Goal: Information Seeking & Learning: Learn about a topic

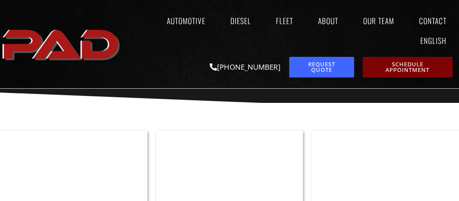
scroll to position [413, 0]
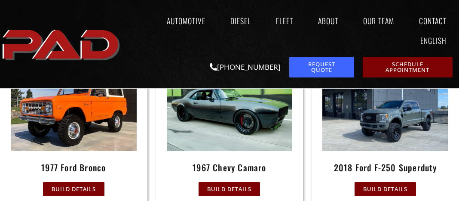
click at [277, 131] on img at bounding box center [230, 109] width 126 height 84
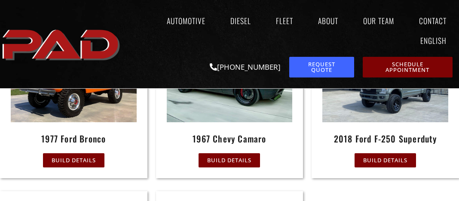
scroll to position [481, 0]
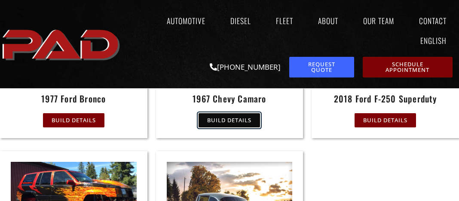
click at [230, 123] on span "Build Details" at bounding box center [229, 120] width 44 height 6
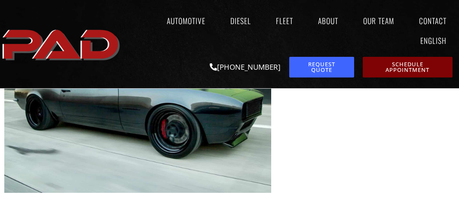
click at [220, 149] on img at bounding box center [137, 104] width 267 height 178
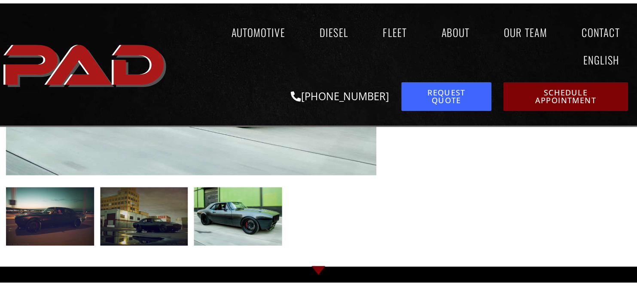
scroll to position [241, 0]
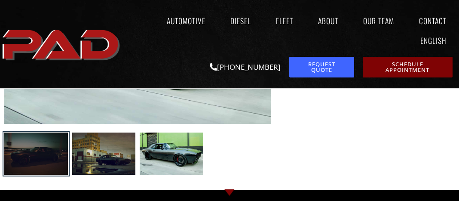
click at [39, 158] on div at bounding box center [36, 153] width 64 height 42
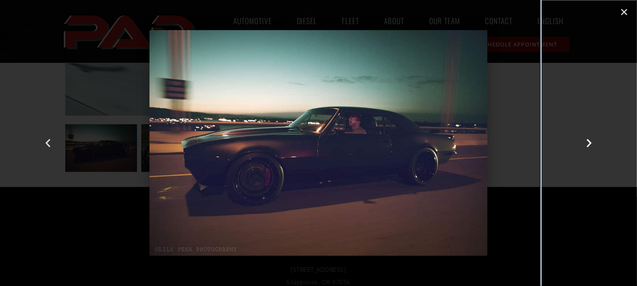
click at [459, 144] on icon "Next slide" at bounding box center [589, 143] width 11 height 11
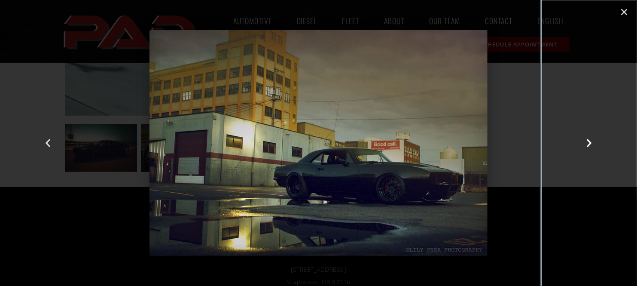
click at [459, 144] on icon "Next slide" at bounding box center [589, 143] width 11 height 11
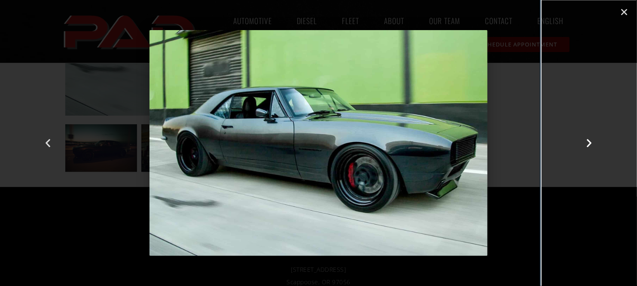
click at [459, 144] on icon "Next slide" at bounding box center [589, 143] width 11 height 11
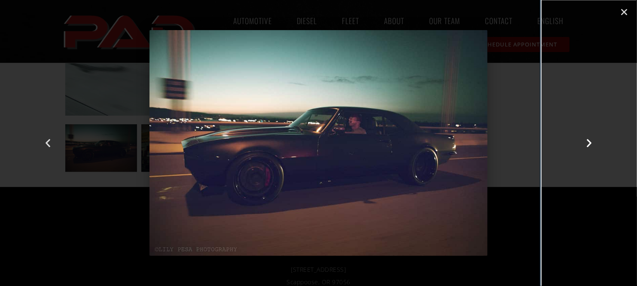
click at [459, 144] on icon "Next slide" at bounding box center [589, 143] width 11 height 11
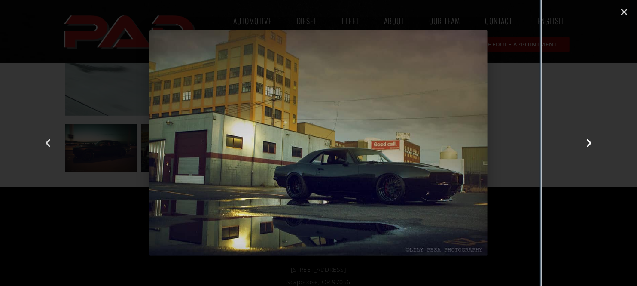
click at [459, 144] on icon "Next slide" at bounding box center [589, 143] width 11 height 11
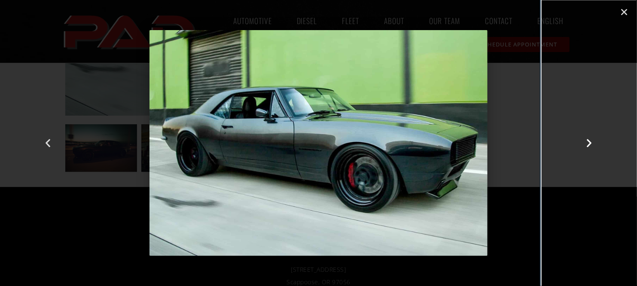
click at [459, 144] on icon "Next slide" at bounding box center [589, 143] width 11 height 11
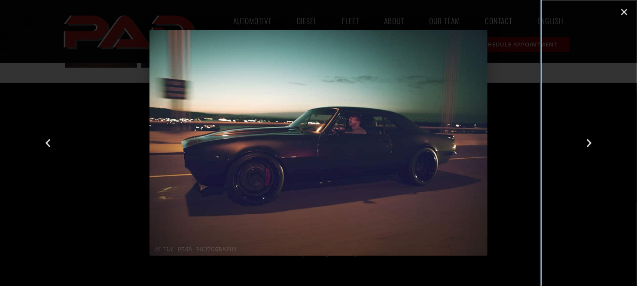
scroll to position [432, 0]
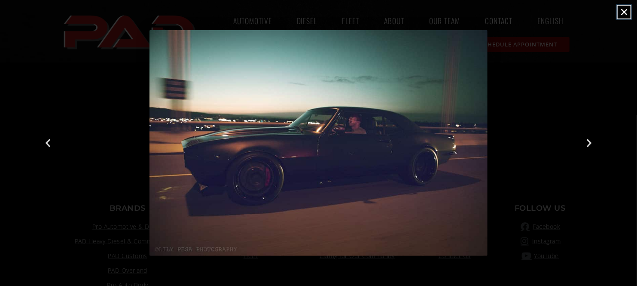
click at [459, 14] on icon "Close (Esc)" at bounding box center [624, 12] width 9 height 9
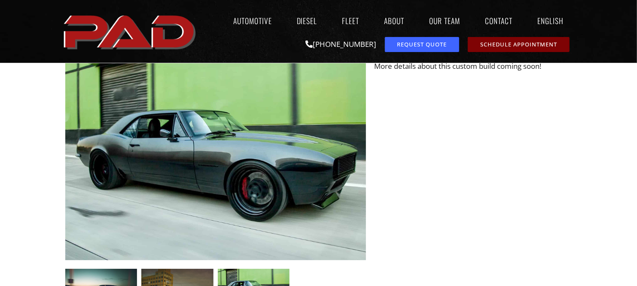
scroll to position [0, 0]
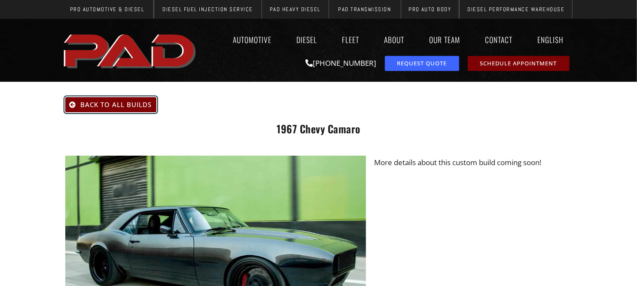
click at [105, 102] on span "Back To All Builds" at bounding box center [116, 104] width 71 height 6
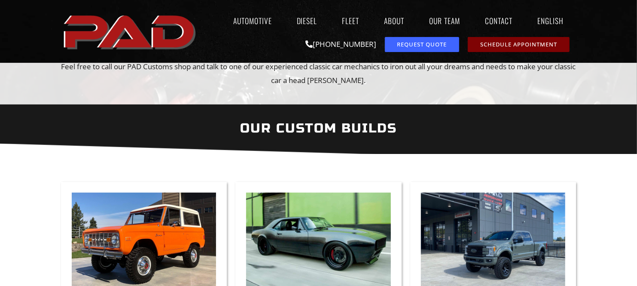
scroll to position [355, 0]
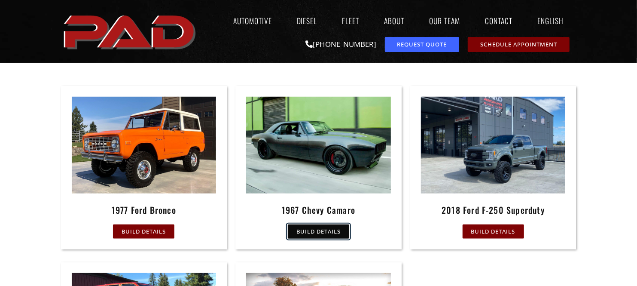
click at [320, 229] on span "Build Details" at bounding box center [319, 232] width 44 height 6
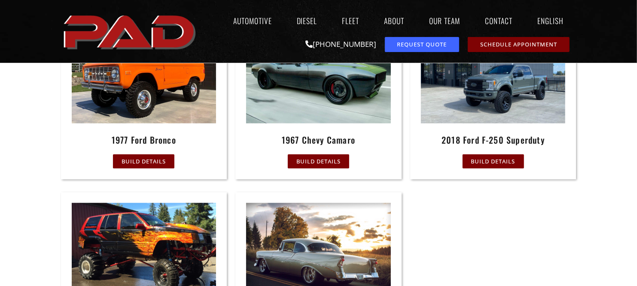
scroll to position [402, 0]
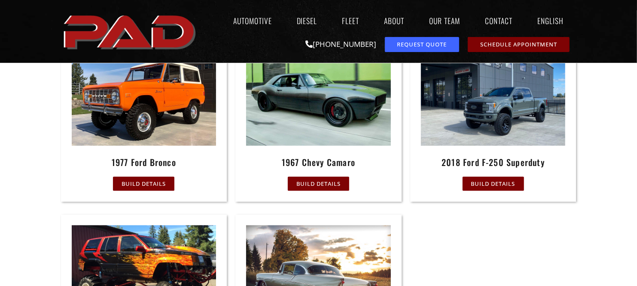
click at [336, 116] on img at bounding box center [318, 97] width 145 height 96
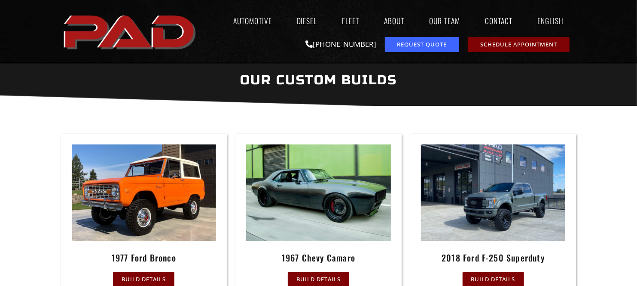
click at [330, 204] on img at bounding box center [318, 192] width 145 height 96
click at [315, 279] on span "Build Details" at bounding box center [319, 279] width 44 height 6
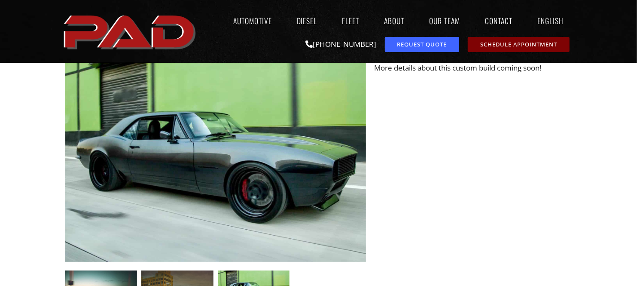
scroll to position [95, 0]
